Goal: Task Accomplishment & Management: Complete application form

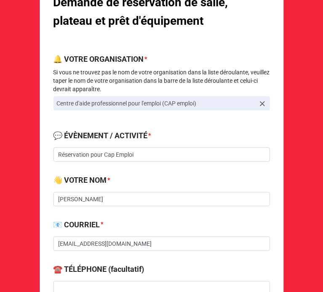
scroll to position [122, 0]
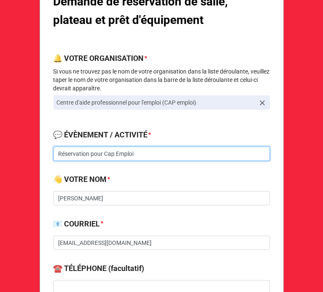
click at [148, 154] on input "Réservation pour Cap Emploi" at bounding box center [161, 154] width 216 height 14
paste input "Soirée dansante BBQ estivale"
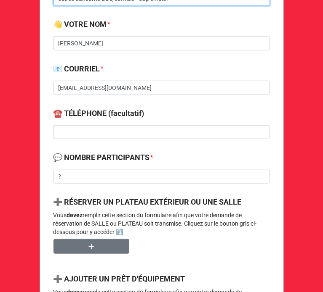
scroll to position [279, 0]
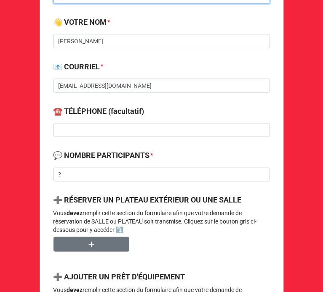
type input "Soirée dansante BBQ estivale - Cap emploi"
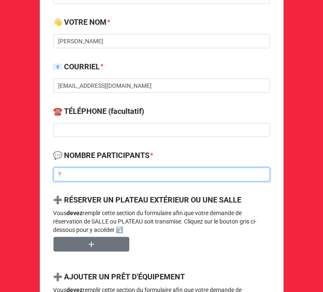
click at [124, 171] on input "?" at bounding box center [161, 175] width 216 height 14
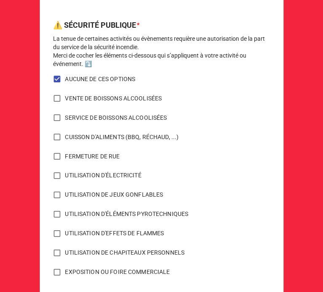
scroll to position [630, 0]
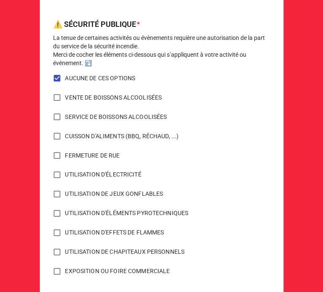
type input "120"
click at [52, 134] on input "CUISSON D'ALIMENTS (BBQ, RÉCHAUD, ...)" at bounding box center [57, 136] width 16 height 16
checkbox input "true"
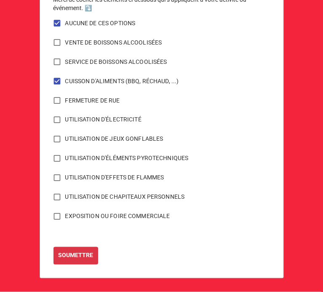
scroll to position [685, 0]
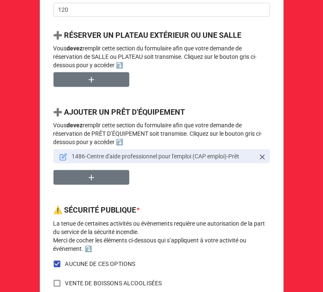
scroll to position [442, 0]
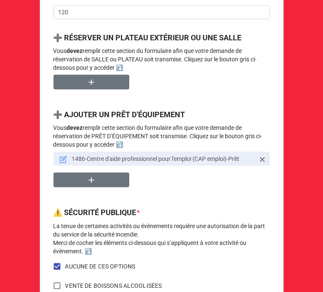
click at [59, 156] on icon at bounding box center [63, 160] width 8 height 8
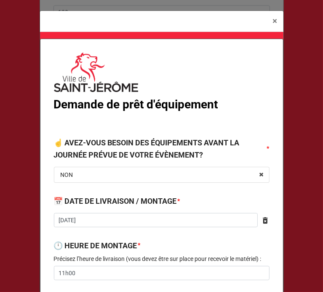
type textarea "x"
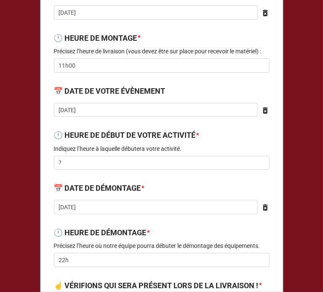
scroll to position [210, 0]
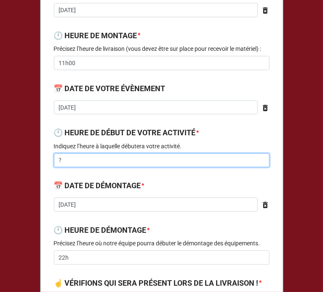
click at [152, 160] on input "?" at bounding box center [161, 161] width 215 height 14
type textarea "x"
type input "1"
type textarea "x"
type input "15"
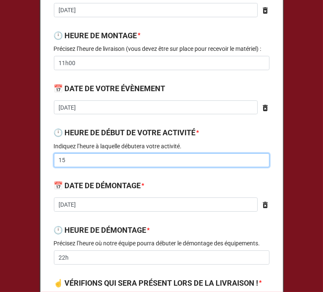
type textarea "x"
type input "15h"
type textarea "x"
type input "15h0"
type textarea "x"
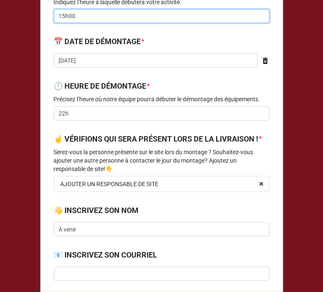
scroll to position [359, 0]
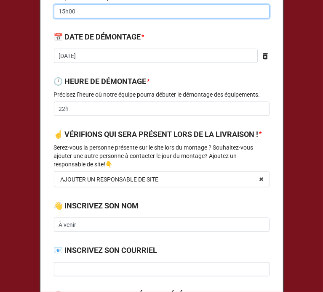
type input "15h00"
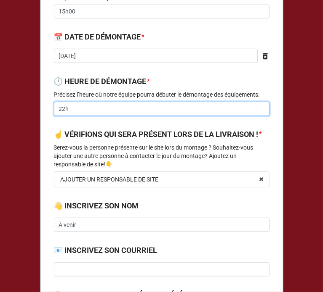
click at [84, 110] on input "22h" at bounding box center [161, 109] width 215 height 14
type textarea "x"
type input "22"
type textarea "x"
type input "2"
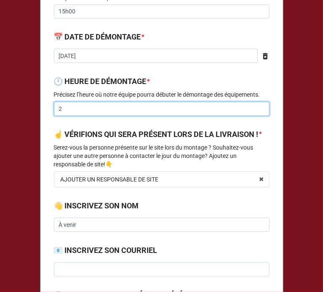
type textarea "x"
type input "21"
type textarea "x"
type input "21h"
type textarea "x"
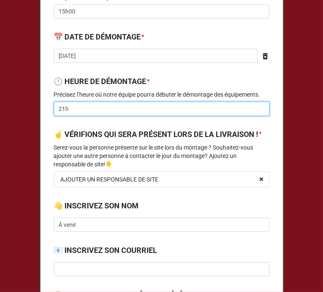
type input "21h3"
type textarea "x"
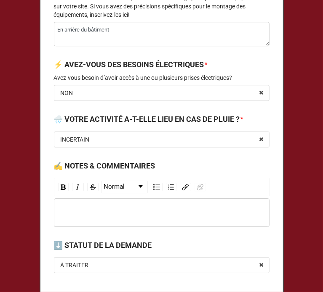
scroll to position [1288, 0]
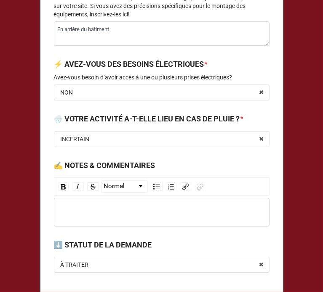
type input "21h30"
click at [88, 217] on div "rdw-editor" at bounding box center [161, 212] width 207 height 9
type textarea "x"
click at [61, 216] on span "démontage dans le noir" at bounding box center [88, 212] width 61 height 7
click at [135, 217] on div "Démontage dans le noir" at bounding box center [161, 212] width 207 height 9
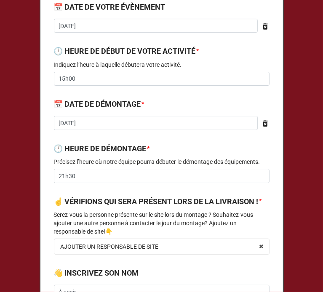
scroll to position [285, 0]
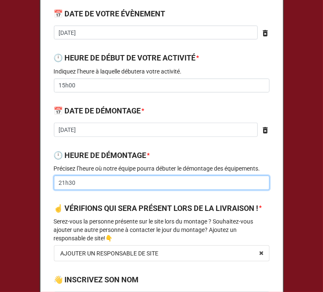
click at [69, 182] on input "21h30" at bounding box center [161, 183] width 215 height 14
type textarea "x"
type input "21h0"
type textarea "x"
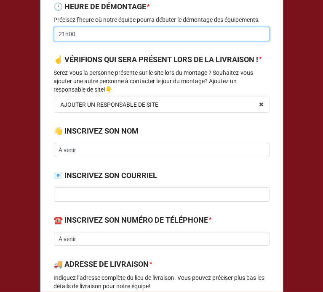
scroll to position [412, 0]
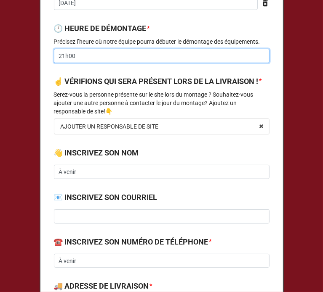
type input "21h00"
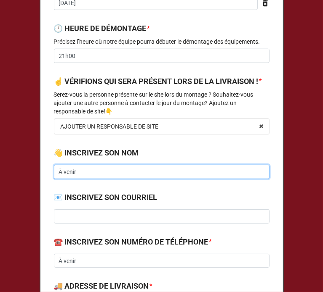
click at [107, 179] on input "À venir" at bounding box center [161, 172] width 215 height 14
type textarea "x"
type input "À veni"
type textarea "x"
type input "À ven"
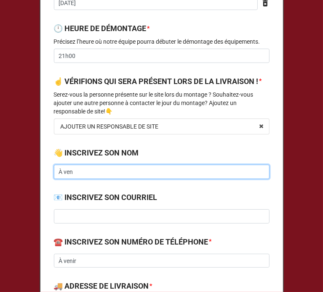
type textarea "x"
type input "À ve"
type textarea "x"
type input "À v"
type textarea "x"
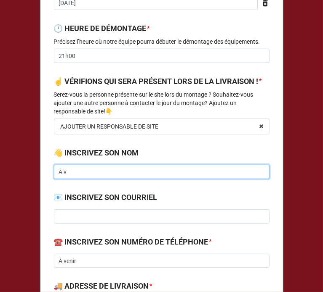
type input "À"
type textarea "x"
type input "À"
type textarea "x"
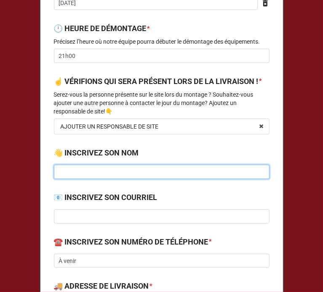
type input "J"
type textarea "x"
type input "Ju"
type textarea "x"
type input "Jul"
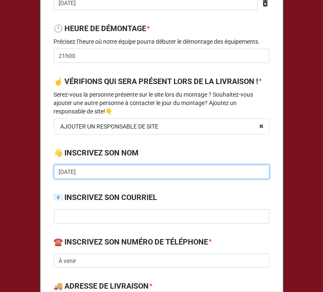
type textarea "x"
type input "Juli"
type textarea "x"
type input "Julie"
type textarea "x"
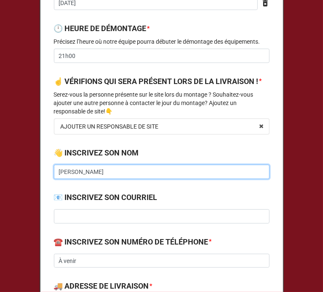
type input "Julie"
type textarea "x"
type input "Julie C"
type textarea "x"
type input "Julie Ch"
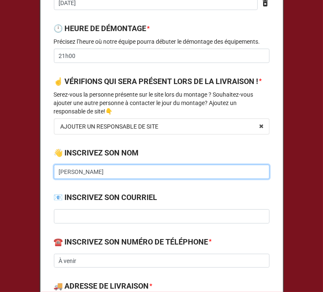
type textarea "x"
type input "Julie Cha"
type textarea "x"
type input "Julie Char"
type textarea "x"
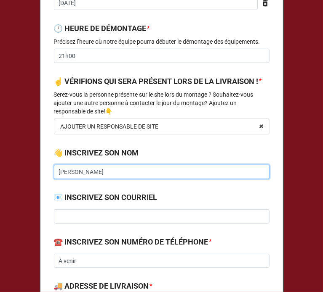
type input "Julie Chare"
type textarea "x"
type input "Julie Charet"
type textarea "x"
type input "Julie Charett"
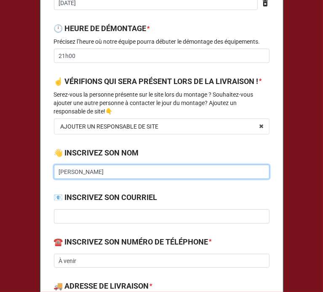
type textarea "x"
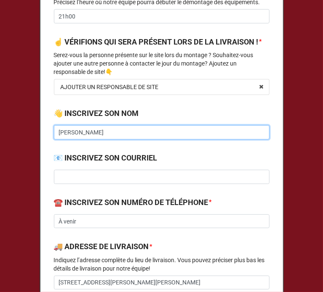
scroll to position [451, 0]
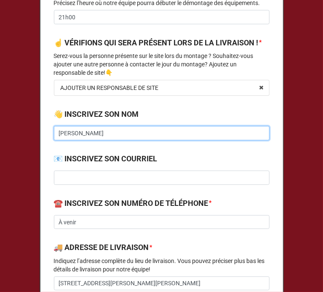
type input "[PERSON_NAME]"
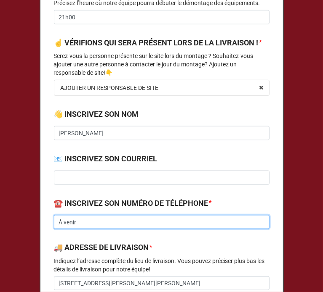
click at [93, 230] on input "À venir" at bounding box center [161, 222] width 215 height 14
type textarea "x"
type input "À veni"
type textarea "x"
type input "À ven"
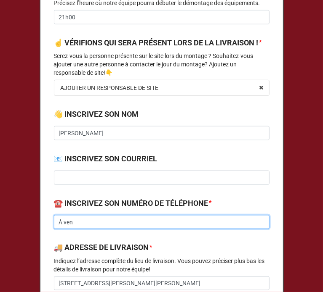
type textarea "x"
type input "À ve"
type textarea "x"
type input "À v"
type textarea "x"
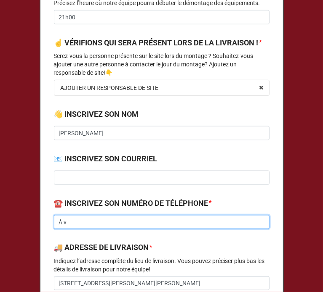
type input "À"
type textarea "x"
type input "À"
type textarea "x"
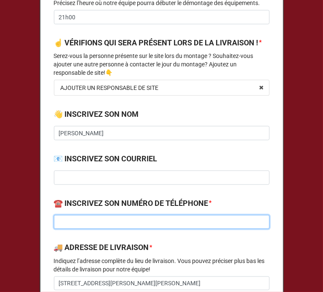
type input "4"
type textarea "x"
type input "45"
type textarea "x"
type input "450"
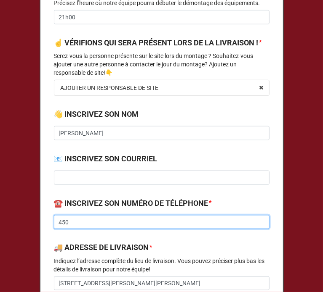
type textarea "x"
type input "450-"
type textarea "x"
type input "450-5"
type textarea "x"
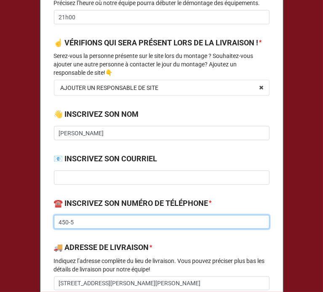
type input "450-56"
type textarea "x"
type input "450-565"
type textarea "x"
type input "450-565-"
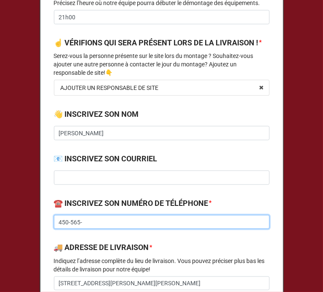
type textarea "x"
type input "450-565-4"
type textarea "x"
type input "450-565-47"
type textarea "x"
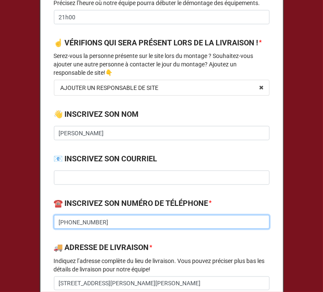
type input "450-565-470"
type textarea "x"
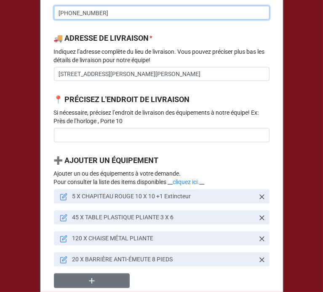
scroll to position [661, 0]
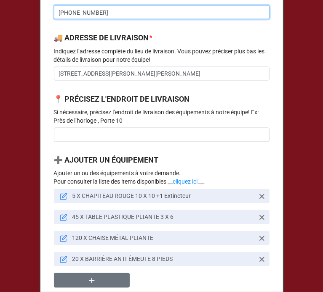
type input "450-565-4707"
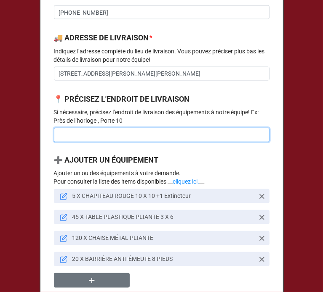
click at [147, 142] on input at bounding box center [161, 135] width 215 height 14
type textarea "x"
type input "E"
type textarea "x"
type input "En"
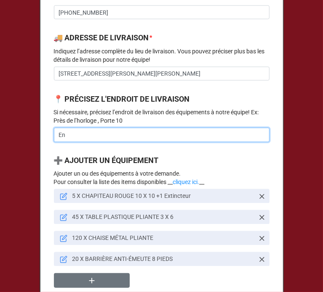
type textarea "x"
type input "En"
type textarea "x"
type input "En a"
type textarea "x"
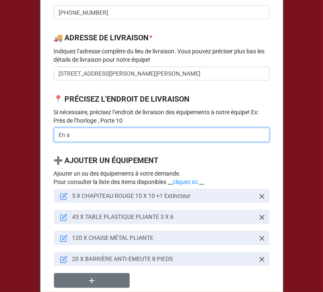
type input "En ar"
type textarea "x"
type input "En arr"
type textarea "x"
type input "En arri"
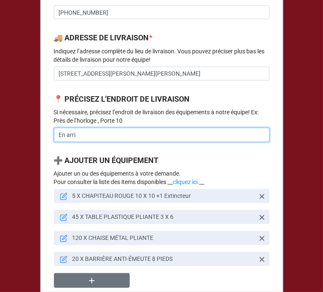
type textarea "x"
type input "En arriè"
type textarea "x"
type input "En arrièr"
type textarea "x"
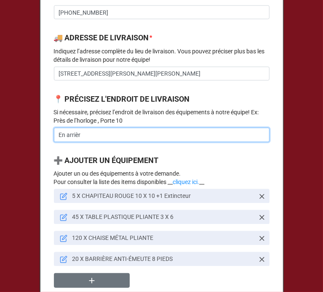
type input "En arrière"
type textarea "x"
type input "En arrière"
type textarea "x"
type input "En arrière du"
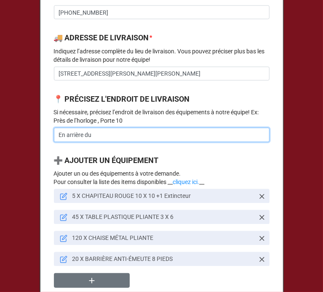
type textarea "x"
type input "En arrière du"
type textarea "x"
type input "En arrière du b"
type textarea "x"
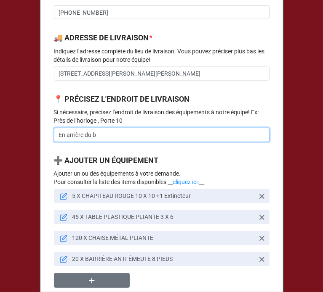
type input "En arrière du b¸a"
type textarea "x"
type input "En arrière du b¸at"
type textarea "x"
type input "En arrière du b¸ati"
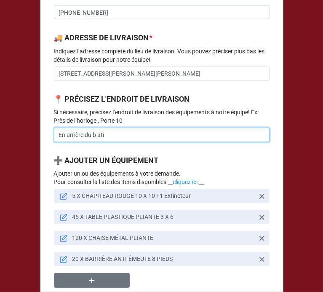
type textarea "x"
type input "En arrière du b¸at"
type textarea "x"
type input "En arrière du b¸a"
type textarea "x"
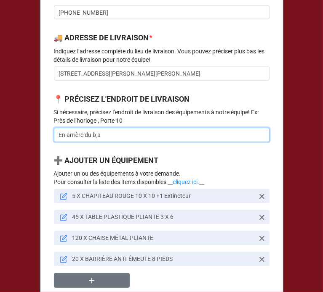
type input "En arrière du b¸"
type textarea "x"
type input "En arrière du b"
type textarea "x"
type input "En arrière du bâ"
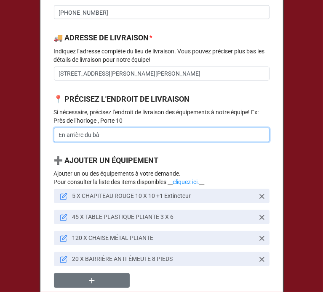
type textarea "x"
type input "En arrière du bât"
type textarea "x"
type input "En arrière du bâti"
type textarea "x"
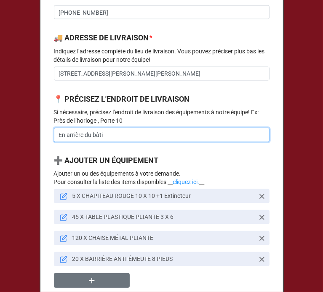
type input "En arrière du bâtim"
type textarea "x"
type input "En arrière du bâtime"
type textarea "x"
type input "En arrière du bâtimen"
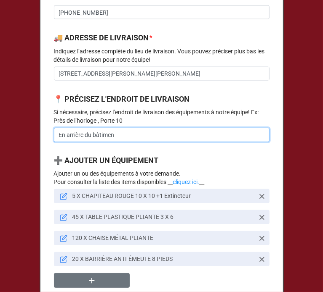
type textarea "x"
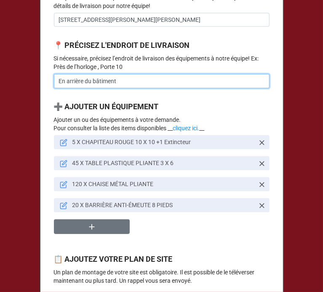
scroll to position [724, 0]
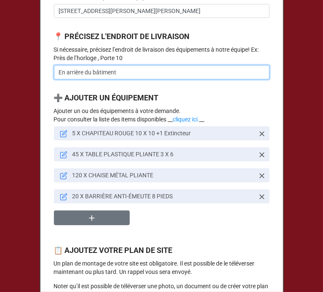
type input "En arrière du bâtiment"
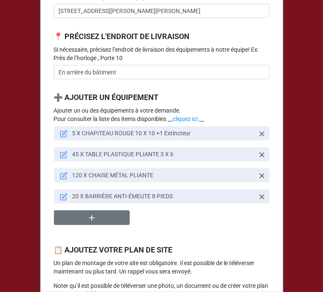
click at [66, 141] on link "5 X CHAPITEAU ROUGE 10 X 10 +1 Extincteur" at bounding box center [161, 134] width 215 height 14
click at [64, 138] on icon at bounding box center [63, 135] width 6 height 6
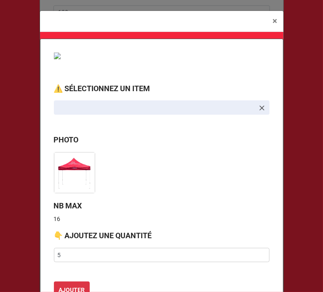
scroll to position [30, 0]
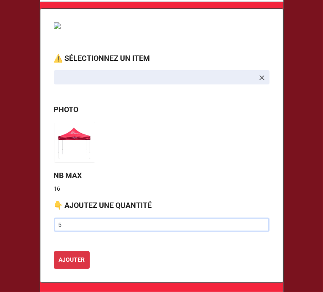
click at [84, 221] on input "5" at bounding box center [161, 225] width 215 height 14
click at [84, 221] on input "text" at bounding box center [161, 225] width 215 height 14
type input "1"
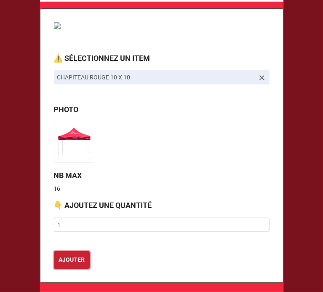
click at [74, 258] on b "AJOUTER" at bounding box center [71, 260] width 26 height 9
type textarea "x"
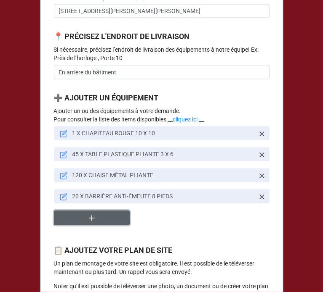
click at [95, 226] on button "button" at bounding box center [92, 218] width 76 height 15
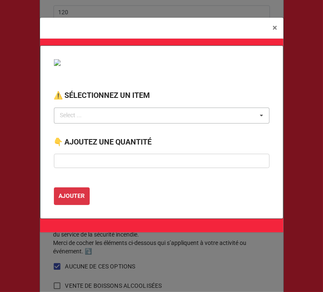
click at [127, 117] on div "Select ... No results found." at bounding box center [161, 116] width 215 height 16
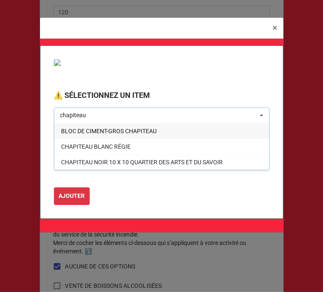
type input "chapiteau"
click at [122, 193] on span "CHAPITEAU ROUGE 20 X 10" at bounding box center [97, 193] width 73 height 7
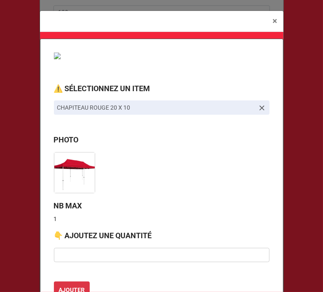
click at [105, 189] on div at bounding box center [161, 171] width 215 height 45
click at [98, 253] on input "text" at bounding box center [161, 255] width 215 height 14
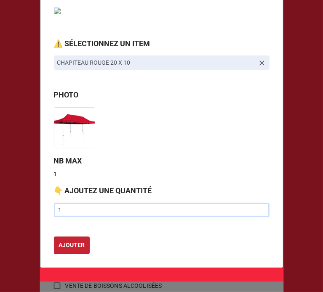
type input "1"
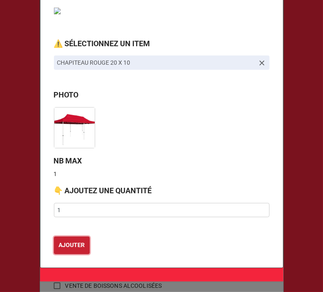
click at [80, 246] on b "AJOUTER" at bounding box center [71, 245] width 26 height 9
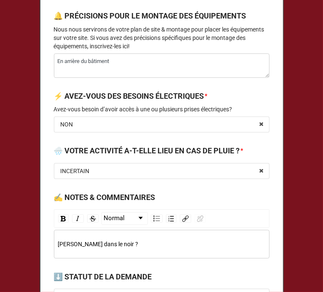
scroll to position [1277, 0]
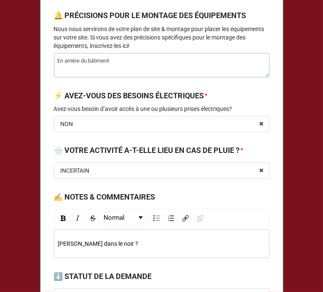
click at [115, 73] on textarea "En arrière du bâtiment" at bounding box center [161, 65] width 215 height 25
type textarea "x"
type textarea "En arrière du bâtiment."
type textarea "x"
type textarea "En arrière du bâtiment. L"
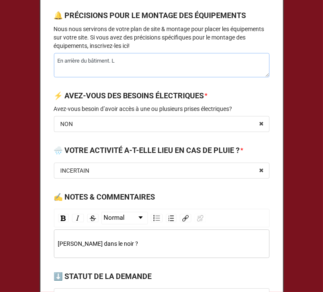
type textarea "x"
type textarea "En arrière du bâtiment. Le"
type textarea "x"
type textarea "En arrière du bâtiment. Le dé"
type textarea "x"
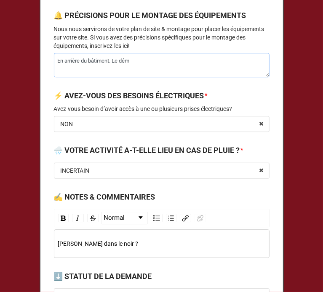
type textarea "En arrière du bâtiment. Le démo"
type textarea "x"
type textarea "En arrière du bâtiment. Le démon"
type textarea "x"
type textarea "En arrière du bâtiment. Le démont"
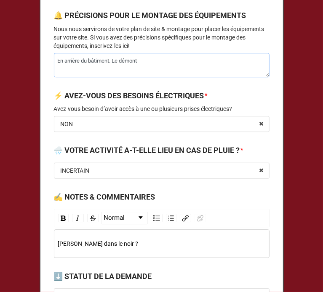
type textarea "x"
type textarea "En arrière du bâtiment. Le démonta"
type textarea "x"
type textarea "En arrière du bâtiment. Le démontag"
type textarea "x"
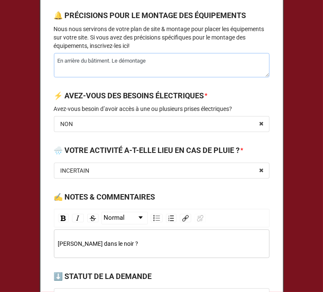
type textarea "En arrière du bâtiment. Le démontage"
type textarea "x"
type textarea "En arrière du bâtiment. Le démontage s"
type textarea "x"
type textarea "En arrière du bâtiment. Le démontage se"
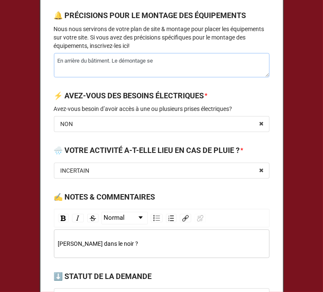
type textarea "x"
type textarea "En arrière du bâtiment. Le démontage se"
type textarea "x"
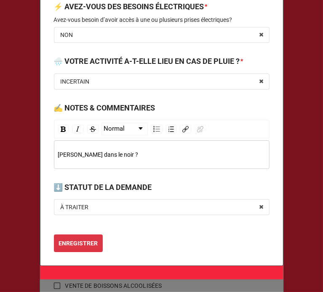
scroll to position [1375, 0]
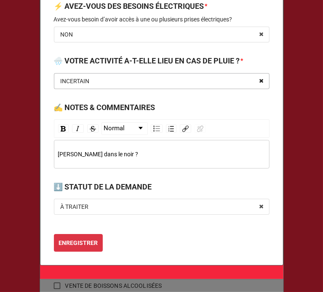
click at [261, 89] on icon at bounding box center [261, 82] width 13 height 16
click at [127, 89] on input "text" at bounding box center [162, 81] width 215 height 15
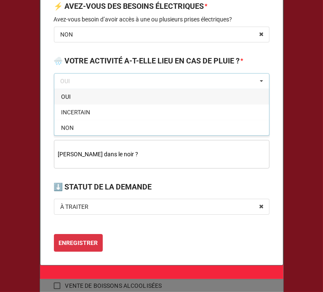
click at [84, 104] on div "OUI" at bounding box center [161, 97] width 215 height 16
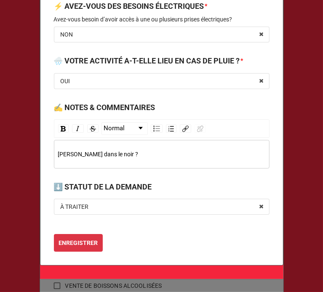
scroll to position [1426, 0]
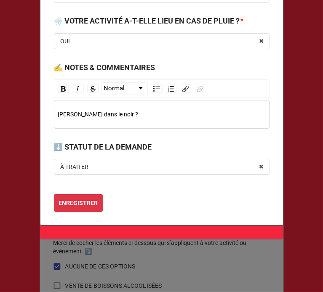
click at [141, 104] on div "Démontage dans le noir ?" at bounding box center [161, 114] width 215 height 29
click at [135, 111] on div "Démontage dans le noir ?" at bounding box center [161, 114] width 207 height 9
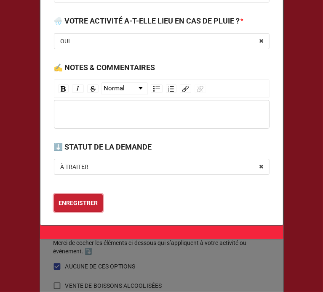
click at [78, 205] on b "ENREGISTRER" at bounding box center [77, 203] width 39 height 9
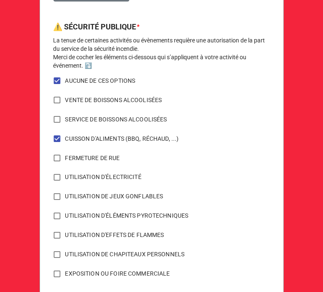
scroll to position [686, 0]
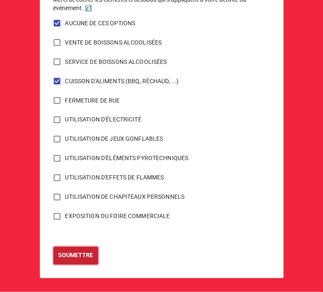
click at [78, 257] on b "SOUMETTRE" at bounding box center [75, 256] width 35 height 9
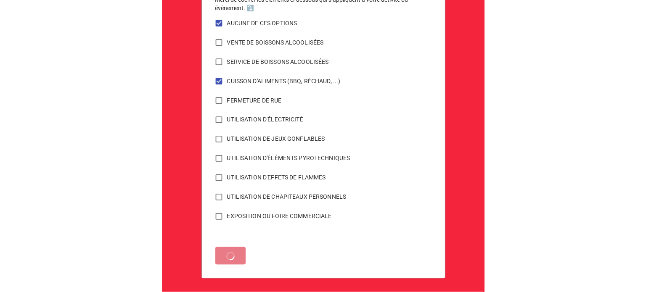
scroll to position [0, 0]
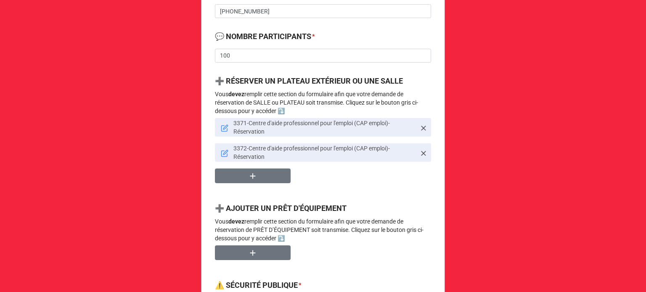
scroll to position [389, 0]
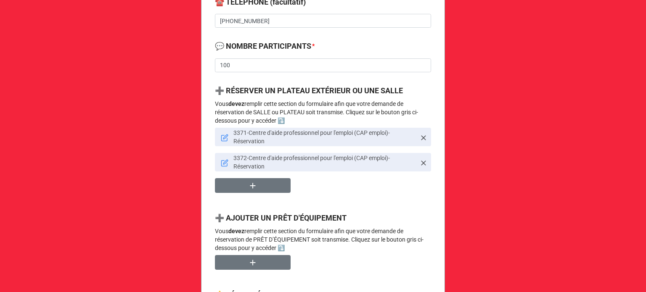
click at [224, 136] on icon at bounding box center [225, 137] width 5 height 5
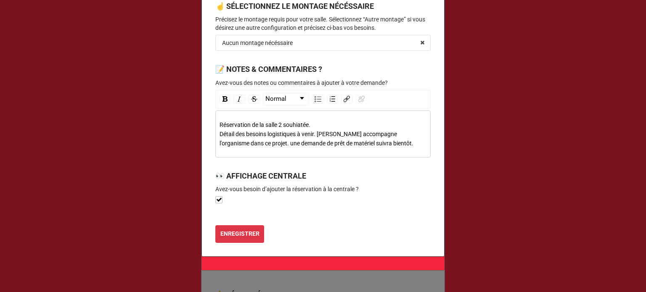
scroll to position [544, 0]
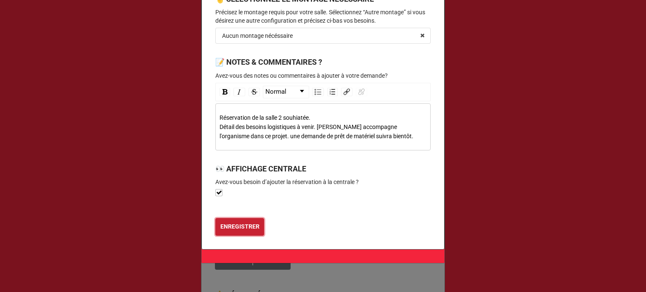
click at [235, 229] on b "ENREGISTRER" at bounding box center [240, 227] width 39 height 9
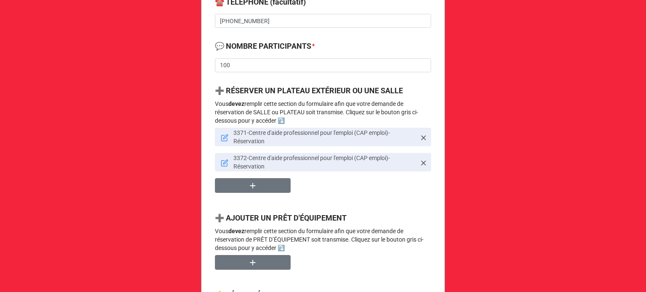
click at [222, 161] on icon at bounding box center [225, 164] width 6 height 6
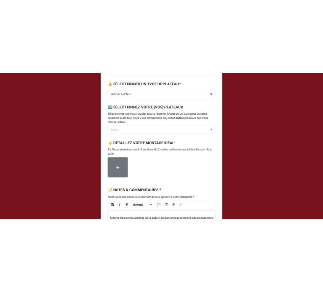
scroll to position [538, 0]
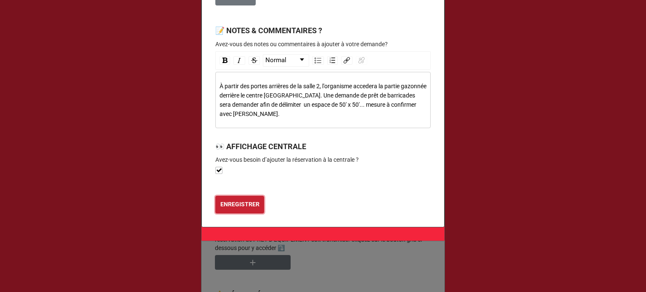
click at [247, 202] on b "ENREGISTRER" at bounding box center [240, 204] width 39 height 9
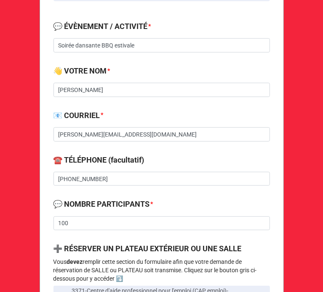
scroll to position [226, 0]
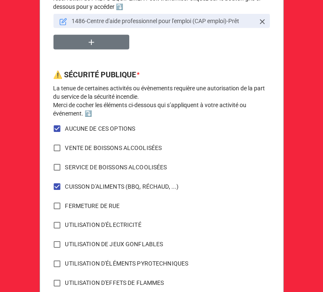
scroll to position [580, 0]
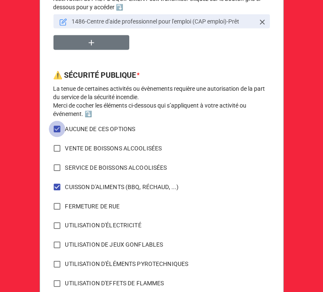
click at [53, 129] on input "AUCUNE DE CES OPTIONS" at bounding box center [57, 129] width 16 height 16
checkbox input "false"
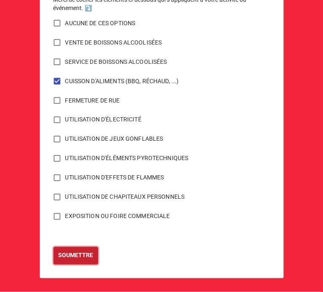
click at [84, 255] on b "SOUMETTRE" at bounding box center [75, 256] width 35 height 9
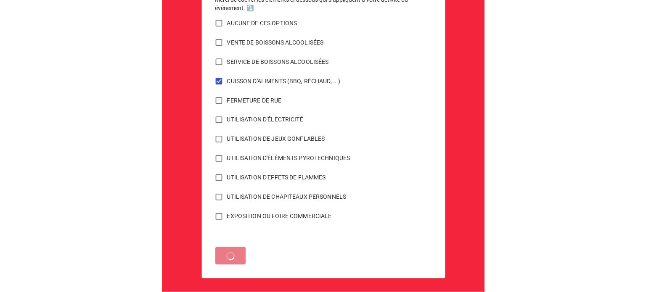
scroll to position [0, 0]
